Goal: Task Accomplishment & Management: Manage account settings

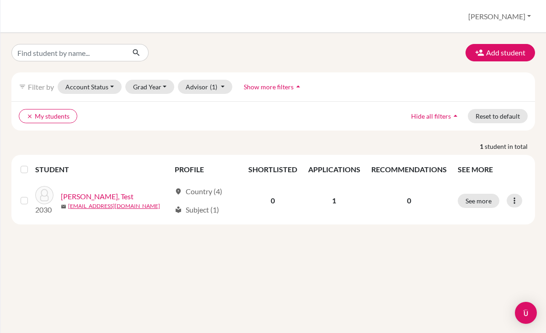
click at [519, 12] on button "[PERSON_NAME]" at bounding box center [500, 16] width 71 height 17
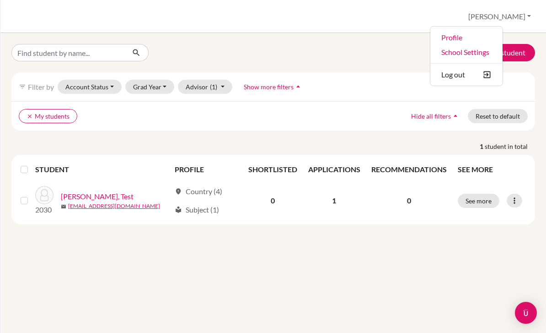
click at [503, 40] on link "Profile" at bounding box center [467, 37] width 72 height 15
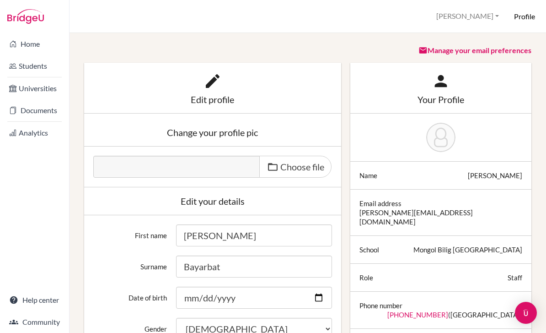
click at [17, 45] on link "Home" at bounding box center [34, 44] width 65 height 18
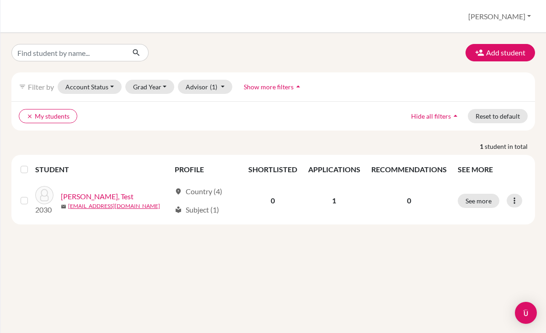
click at [480, 203] on button "See more" at bounding box center [479, 201] width 42 height 14
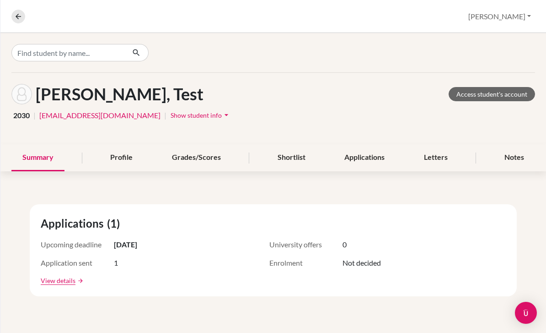
click at [129, 167] on div "Profile" at bounding box center [121, 157] width 44 height 27
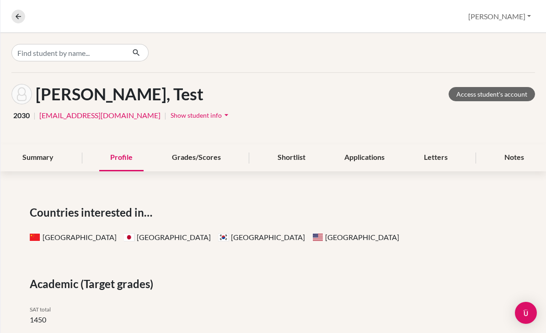
click at [130, 159] on div "Profile" at bounding box center [121, 157] width 44 height 27
click at [49, 154] on div "Summary" at bounding box center [37, 157] width 53 height 27
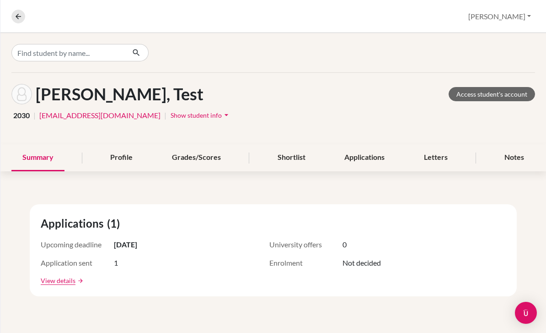
click at [16, 25] on div "Overview Student details Nandin Profile School Settings Log out" at bounding box center [273, 16] width 546 height 33
click at [11, 14] on button at bounding box center [18, 17] width 14 height 14
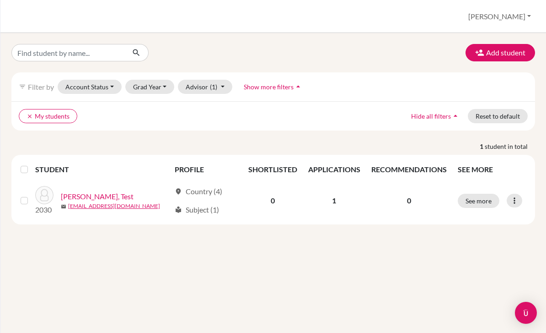
click at [534, 18] on button "[PERSON_NAME]" at bounding box center [500, 16] width 71 height 17
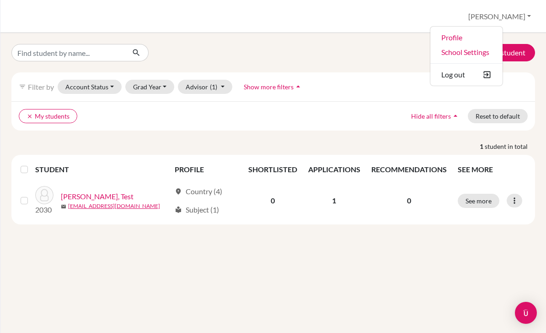
click at [531, 168] on th "SEE MORE" at bounding box center [492, 169] width 79 height 22
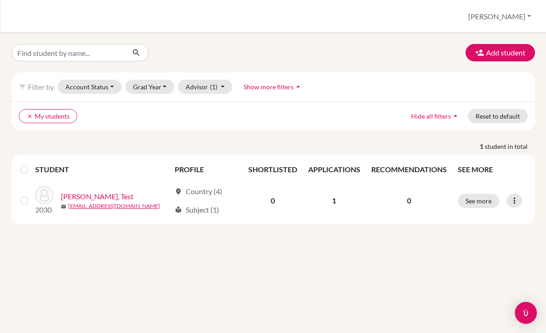
click at [525, 13] on button "[PERSON_NAME]" at bounding box center [500, 16] width 71 height 17
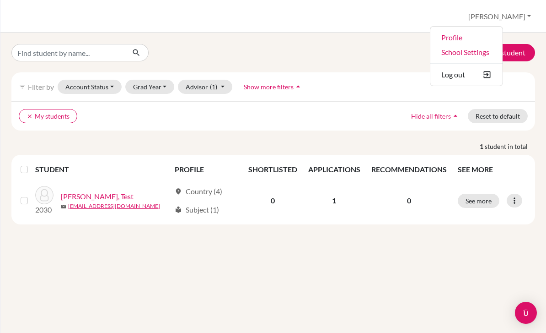
click at [503, 38] on link "Profile" at bounding box center [467, 37] width 72 height 15
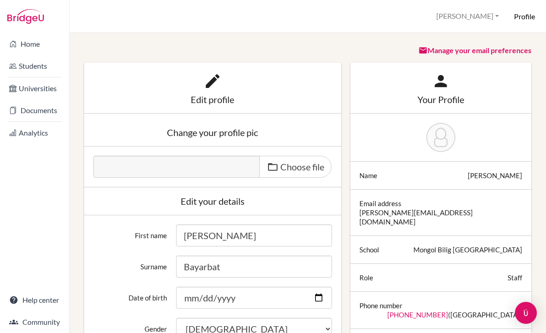
click at [28, 109] on link "Documents" at bounding box center [34, 110] width 65 height 18
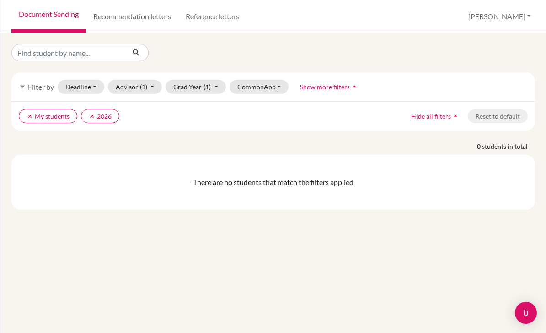
click at [120, 13] on link "Recommendation letters" at bounding box center [132, 16] width 92 height 33
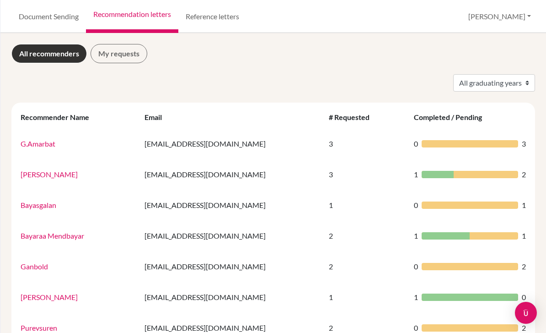
click at [189, 12] on link "Reference letters" at bounding box center [212, 16] width 68 height 33
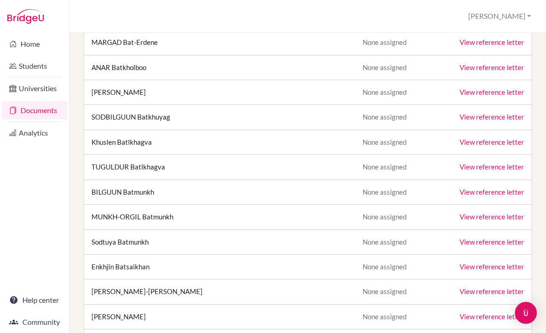
scroll to position [972, 0]
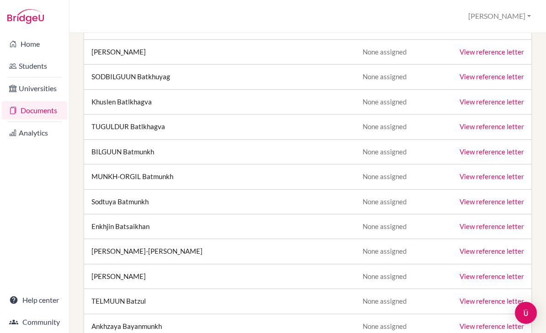
click at [26, 130] on link "Analytics" at bounding box center [34, 133] width 65 height 18
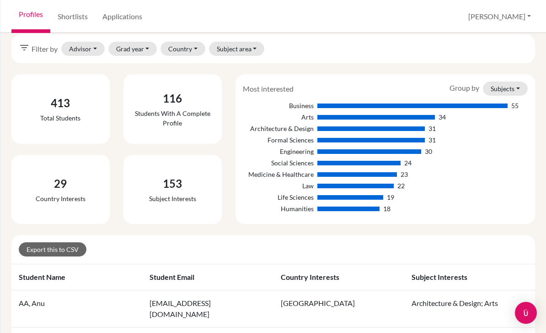
scroll to position [10, 0]
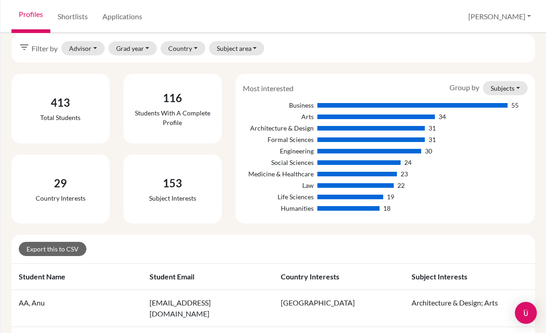
click at [516, 15] on button "[PERSON_NAME]" at bounding box center [500, 16] width 71 height 17
click at [499, 33] on link "Profile" at bounding box center [467, 37] width 72 height 15
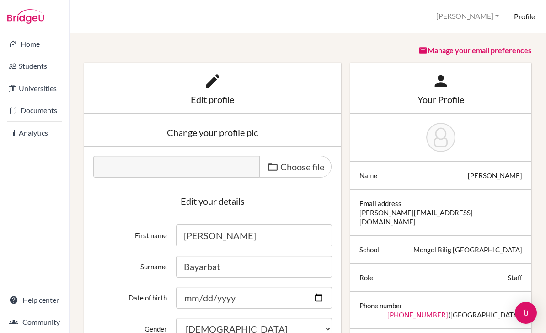
click at [529, 14] on h6 "Profile" at bounding box center [524, 16] width 21 height 10
click at [529, 15] on h6 "Profile" at bounding box center [524, 16] width 21 height 10
click at [530, 12] on h6 "Profile" at bounding box center [524, 16] width 21 height 10
click at [492, 20] on button "Nandin" at bounding box center [467, 16] width 71 height 17
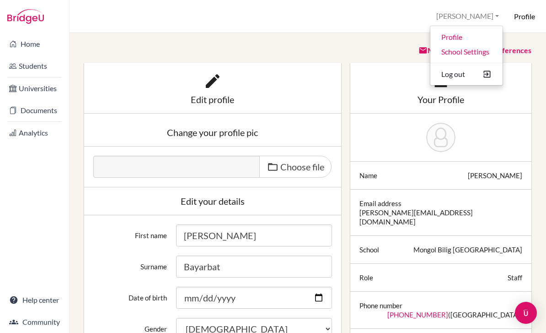
click at [471, 73] on button "Log out" at bounding box center [467, 74] width 72 height 15
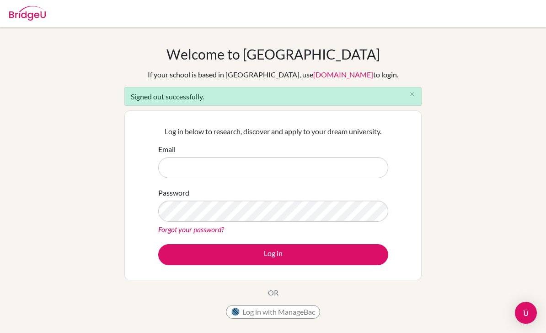
scroll to position [83, 0]
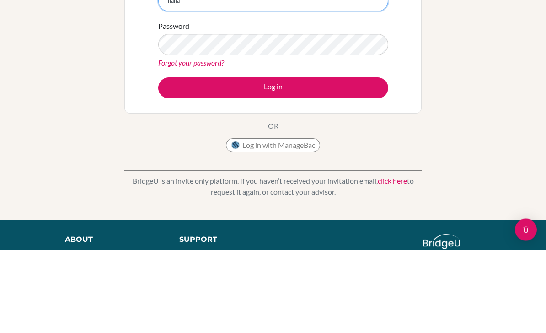
type input "[EMAIL_ADDRESS][DOMAIN_NAME]"
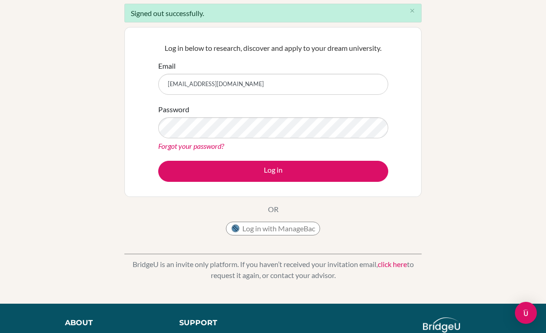
click at [316, 169] on button "Log in" at bounding box center [273, 171] width 230 height 21
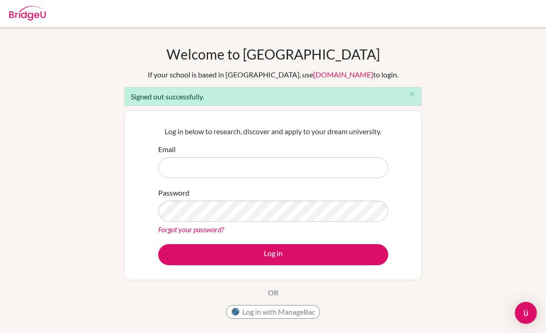
scroll to position [70, 0]
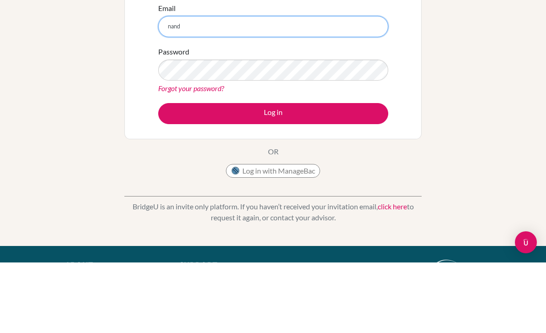
type input "[PERSON_NAME][EMAIL_ADDRESS][DOMAIN_NAME]"
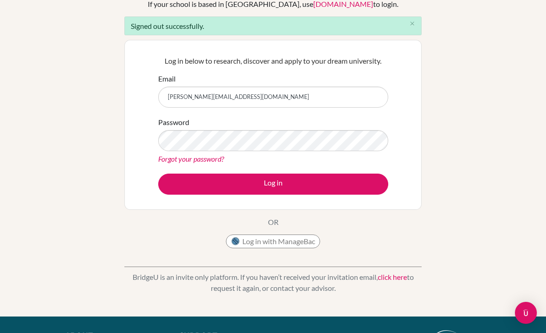
click at [218, 183] on button "Log in" at bounding box center [273, 183] width 230 height 21
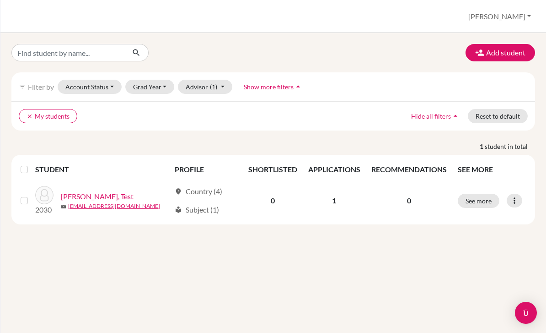
click at [522, 14] on button "[PERSON_NAME]" at bounding box center [500, 16] width 71 height 17
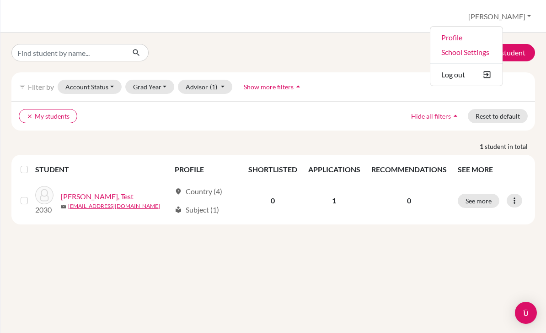
click at [420, 38] on div "Add student filter_list Filter by Account Status Active accounts Archived accou…" at bounding box center [273, 183] width 546 height 300
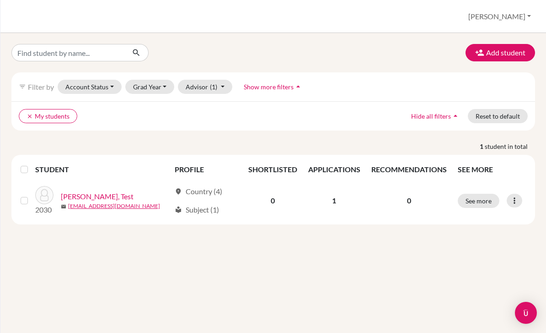
click at [494, 194] on button "See more" at bounding box center [479, 201] width 42 height 14
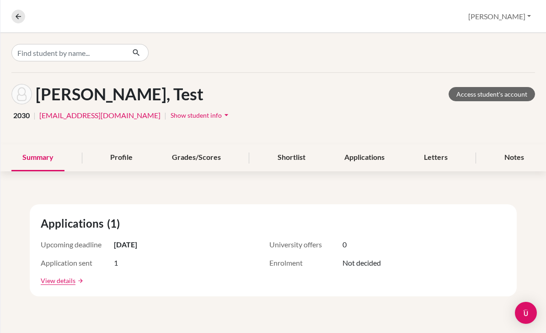
click at [515, 146] on div "Notes" at bounding box center [515, 157] width 42 height 27
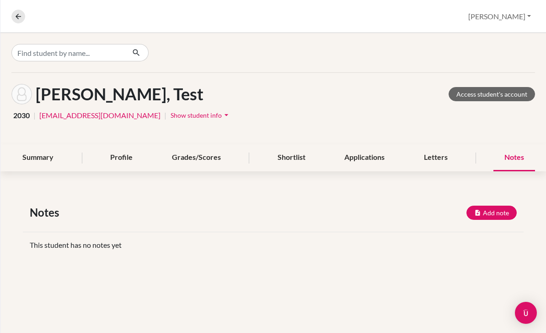
click at [436, 157] on div "Letters" at bounding box center [436, 157] width 46 height 27
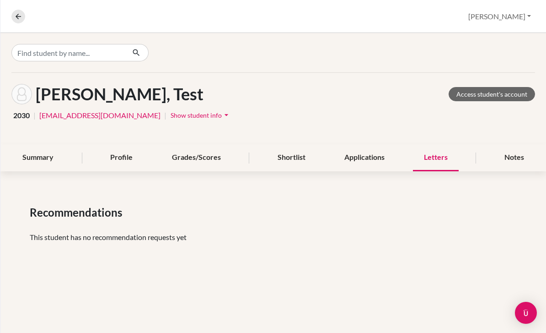
click at [377, 153] on div "Applications" at bounding box center [365, 157] width 62 height 27
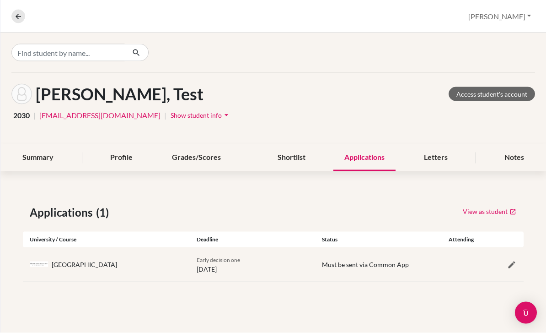
scroll to position [29, 0]
click at [512, 260] on icon "button" at bounding box center [512, 264] width 9 height 9
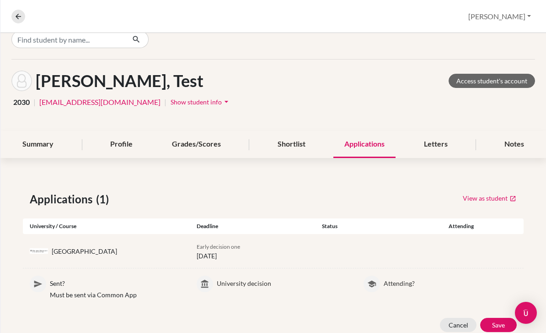
scroll to position [13, 0]
click at [292, 131] on div "Shortlist" at bounding box center [292, 144] width 50 height 27
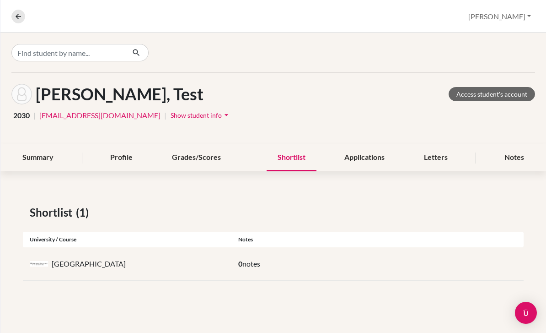
click at [193, 144] on div "Grades/Scores" at bounding box center [196, 157] width 71 height 27
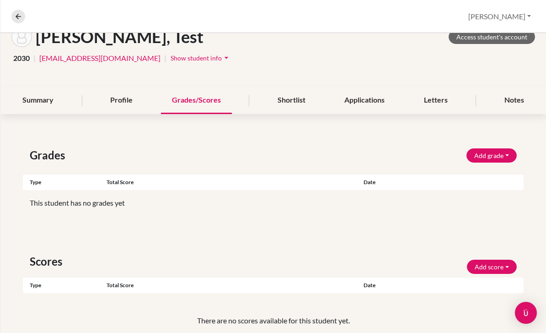
scroll to position [56, 0]
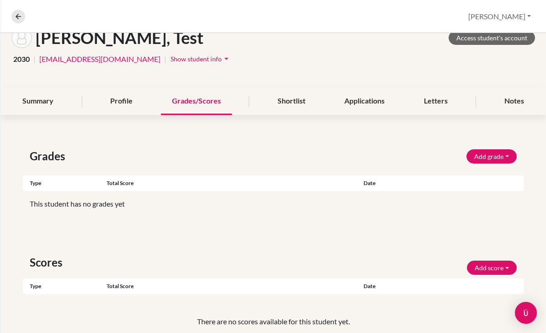
click at [498, 149] on button "Add grade" at bounding box center [492, 156] width 50 height 14
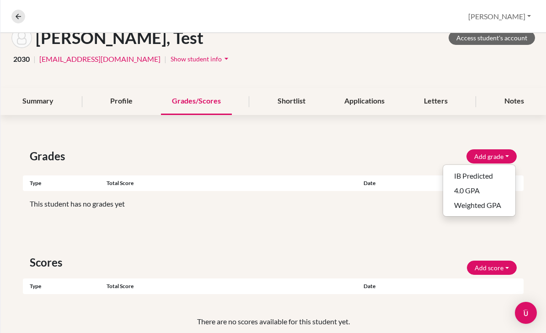
click at [481, 183] on button "4.0 GPA" at bounding box center [479, 190] width 72 height 15
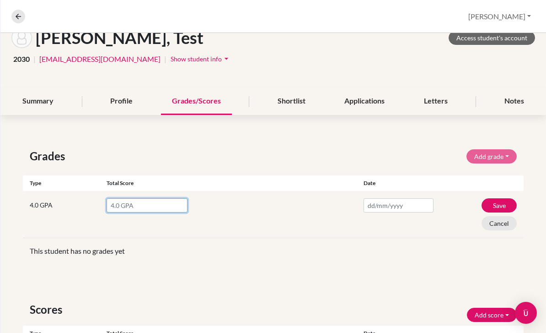
click at [167, 198] on input "number" at bounding box center [147, 205] width 81 height 14
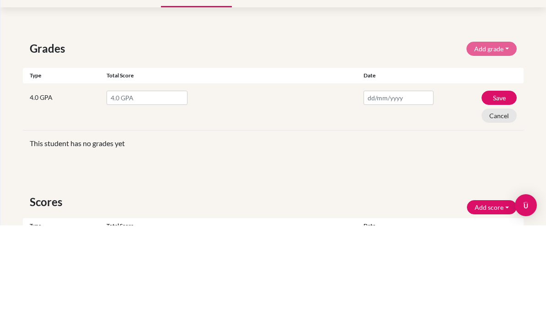
click at [510, 216] on button "Cancel" at bounding box center [499, 223] width 35 height 14
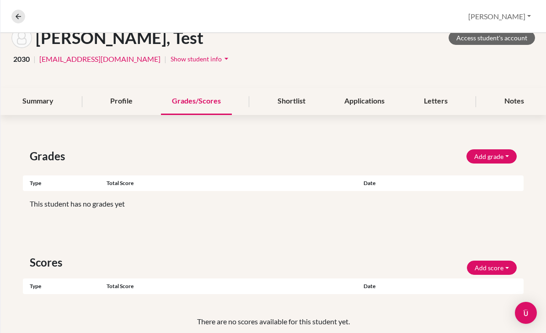
click at [497, 149] on button "Add grade" at bounding box center [492, 156] width 50 height 14
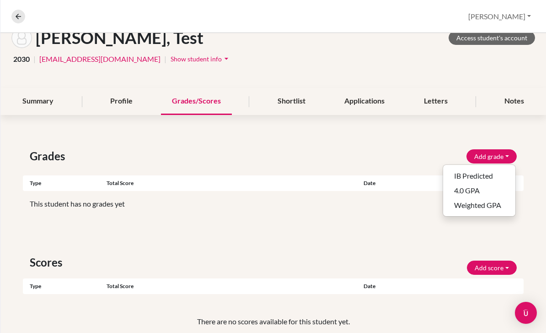
click at [452, 126] on div "Grades Add grade IB Predicted 4.0 GPA Weighted GPA Type Total score Date 4.0 GP…" at bounding box center [273, 257] width 546 height 263
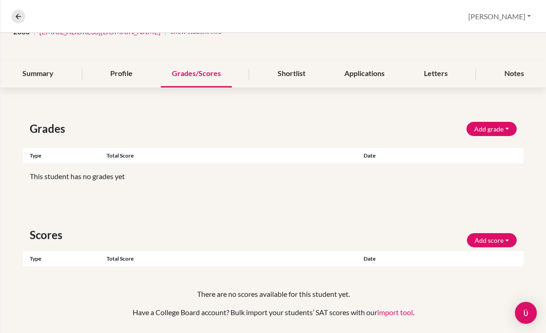
scroll to position [83, 0]
click at [500, 122] on button "Add grade" at bounding box center [492, 129] width 50 height 14
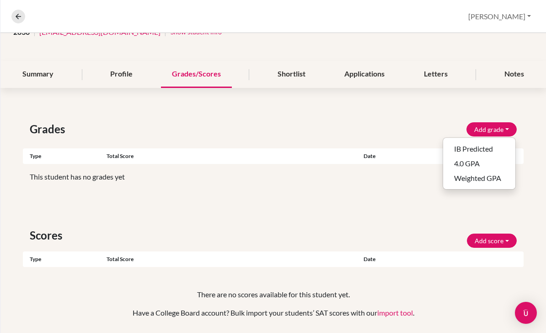
click at [500, 122] on button "Add grade" at bounding box center [492, 129] width 50 height 14
click at [499, 233] on button "Add score" at bounding box center [492, 240] width 50 height 14
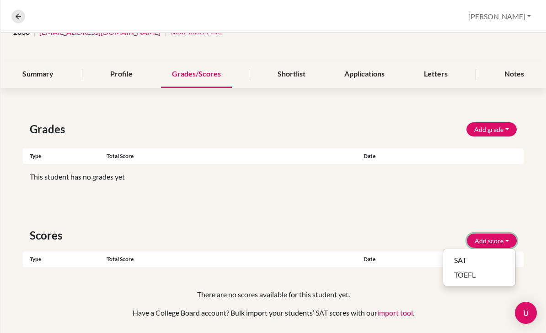
scroll to position [81, 0]
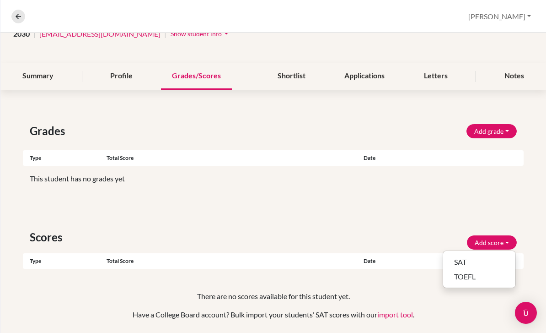
click at [502, 224] on div "Scores Add score SAT TOEFL" at bounding box center [273, 236] width 501 height 25
click at [486, 124] on button "Add grade" at bounding box center [492, 131] width 50 height 14
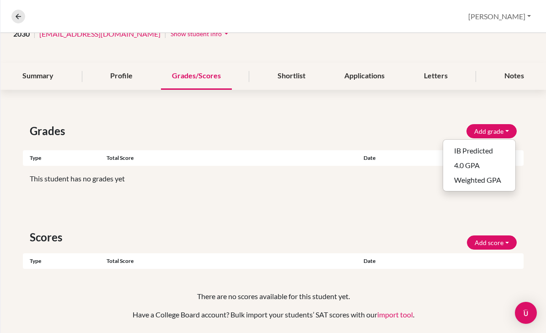
click at [492, 143] on button "IB Predicted" at bounding box center [479, 150] width 72 height 15
select select "HL"
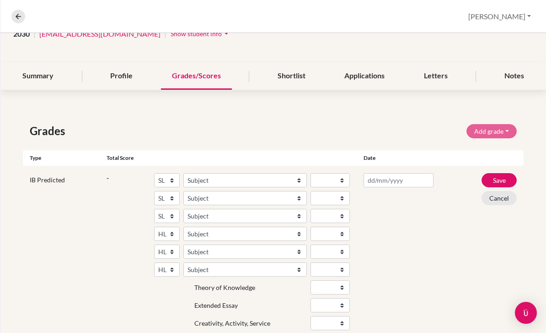
click at [505, 191] on button "Cancel" at bounding box center [499, 198] width 35 height 14
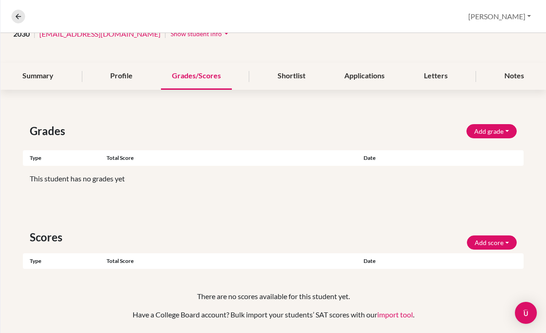
click at [493, 124] on button "Add grade" at bounding box center [492, 131] width 50 height 14
click at [513, 184] on div "Grades Add grade IB Predicted 4.0 GPA Weighted GPA Type Total score Date IB Pre…" at bounding box center [273, 232] width 546 height 263
click at [499, 235] on button "Add score" at bounding box center [492, 242] width 50 height 14
click at [498, 254] on button "SAT" at bounding box center [479, 261] width 72 height 15
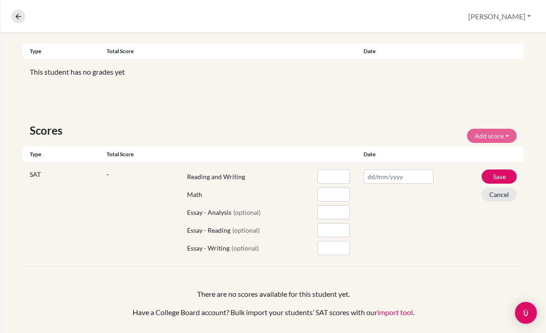
scroll to position [188, 0]
click at [502, 170] on button "Save" at bounding box center [499, 177] width 35 height 14
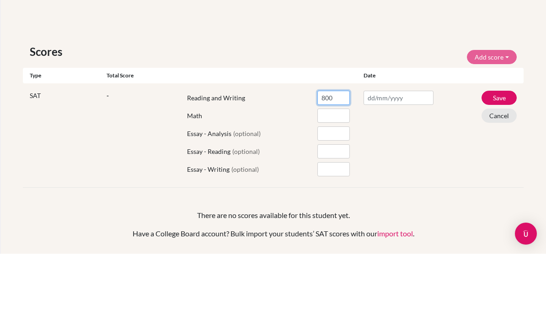
click at [338, 170] on input "800" at bounding box center [334, 177] width 32 height 14
type input "800"
click at [335, 188] on input "number" at bounding box center [334, 195] width 32 height 14
type input "670"
click at [494, 170] on button "Save" at bounding box center [499, 177] width 35 height 14
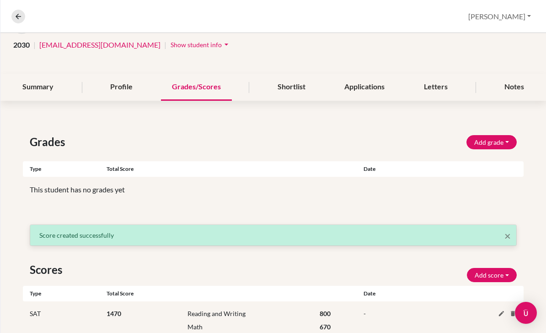
scroll to position [70, 0]
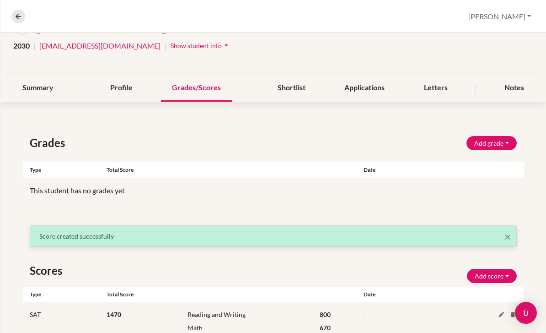
click at [493, 269] on button "Add score" at bounding box center [492, 276] width 50 height 14
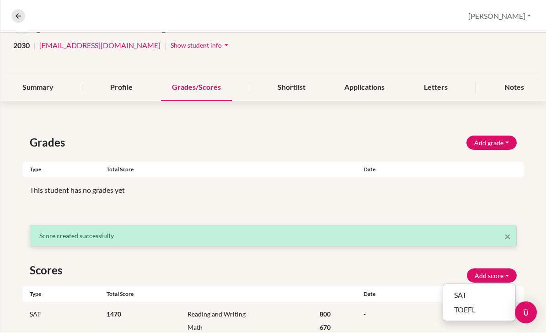
click at [487, 303] on button "TOEFL" at bounding box center [479, 310] width 72 height 15
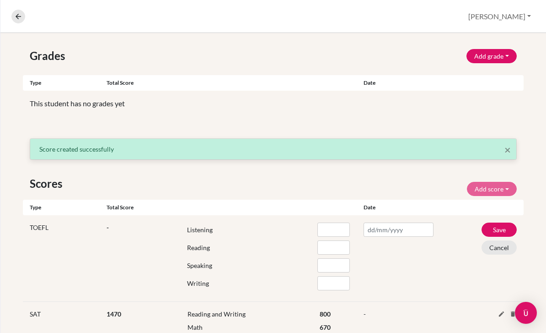
scroll to position [156, 0]
click at [502, 241] on button "Cancel" at bounding box center [499, 248] width 35 height 14
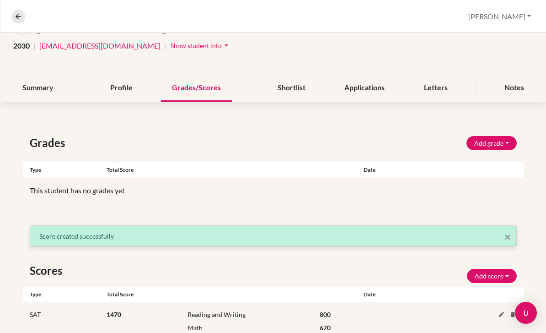
click at [493, 269] on button "Add score" at bounding box center [492, 276] width 50 height 14
click at [507, 269] on button "Add score" at bounding box center [492, 276] width 50 height 14
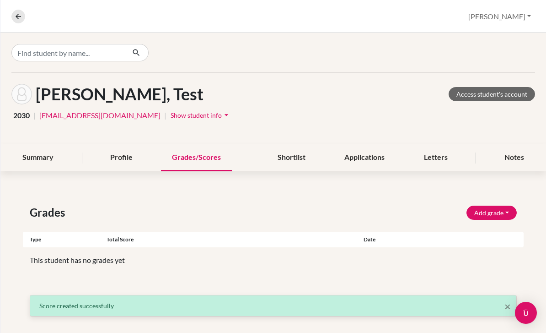
scroll to position [0, 0]
click at [498, 205] on button "Add grade" at bounding box center [492, 212] width 50 height 14
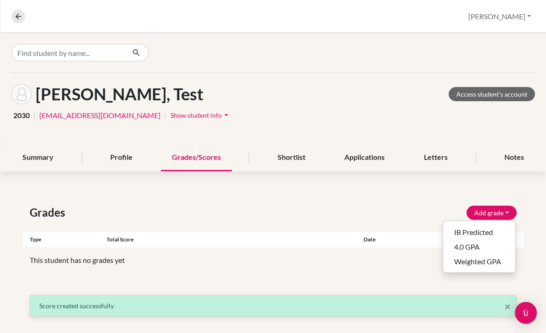
click at [525, 182] on div "Grades Add grade IB Predicted 4.0 GPA Weighted GPA Type Total score Date IB Pre…" at bounding box center [273, 306] width 546 height 249
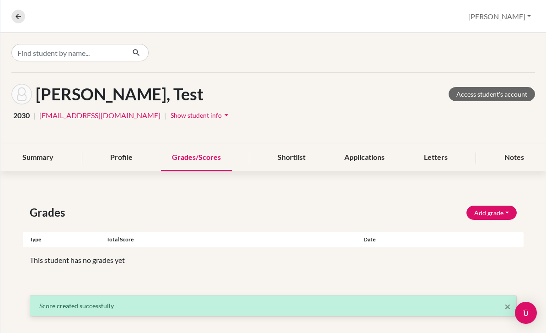
click at [124, 144] on div "Profile" at bounding box center [121, 157] width 44 height 27
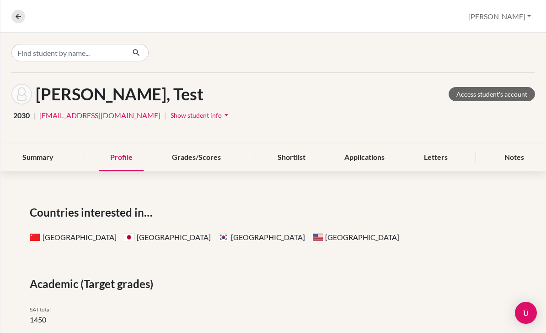
click at [36, 144] on div "Summary" at bounding box center [37, 157] width 53 height 27
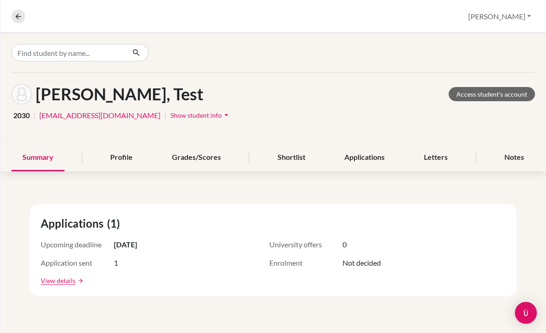
click at [513, 87] on link "Access student's account" at bounding box center [492, 94] width 86 height 14
